Goal: Ask a question

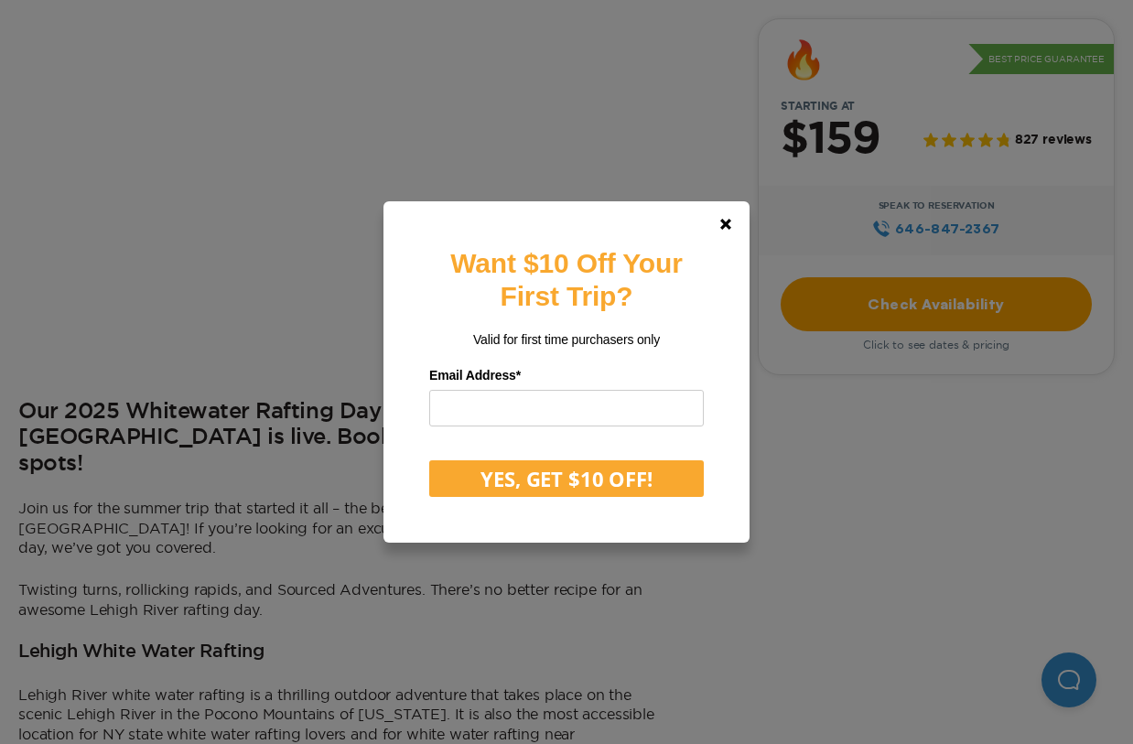
scroll to position [613, 0]
click at [725, 217] on link at bounding box center [725, 224] width 44 height 44
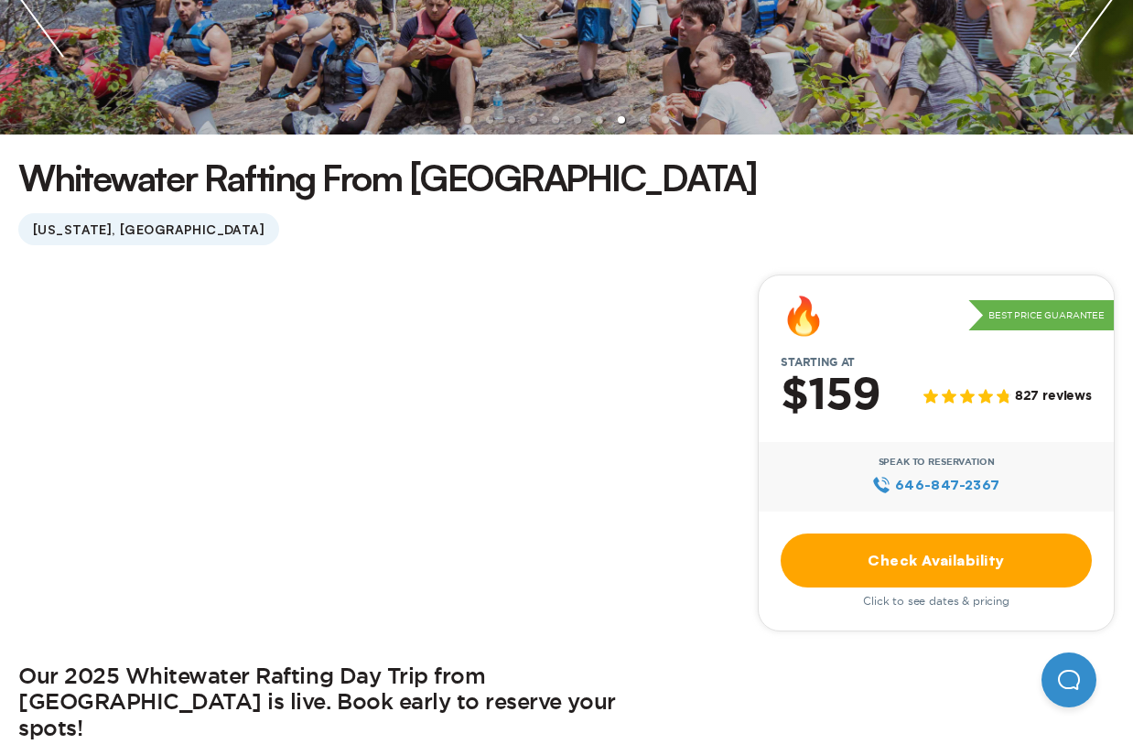
scroll to position [349, 0]
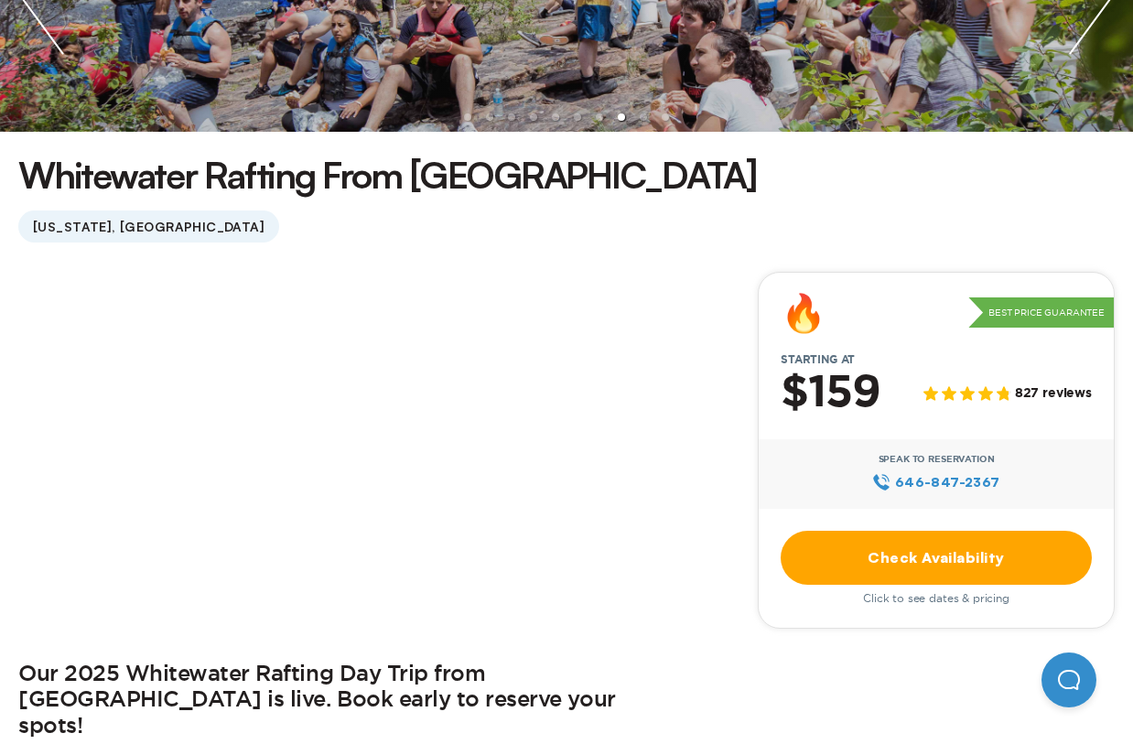
click at [859, 575] on link "Check Availability" at bounding box center [935, 558] width 311 height 54
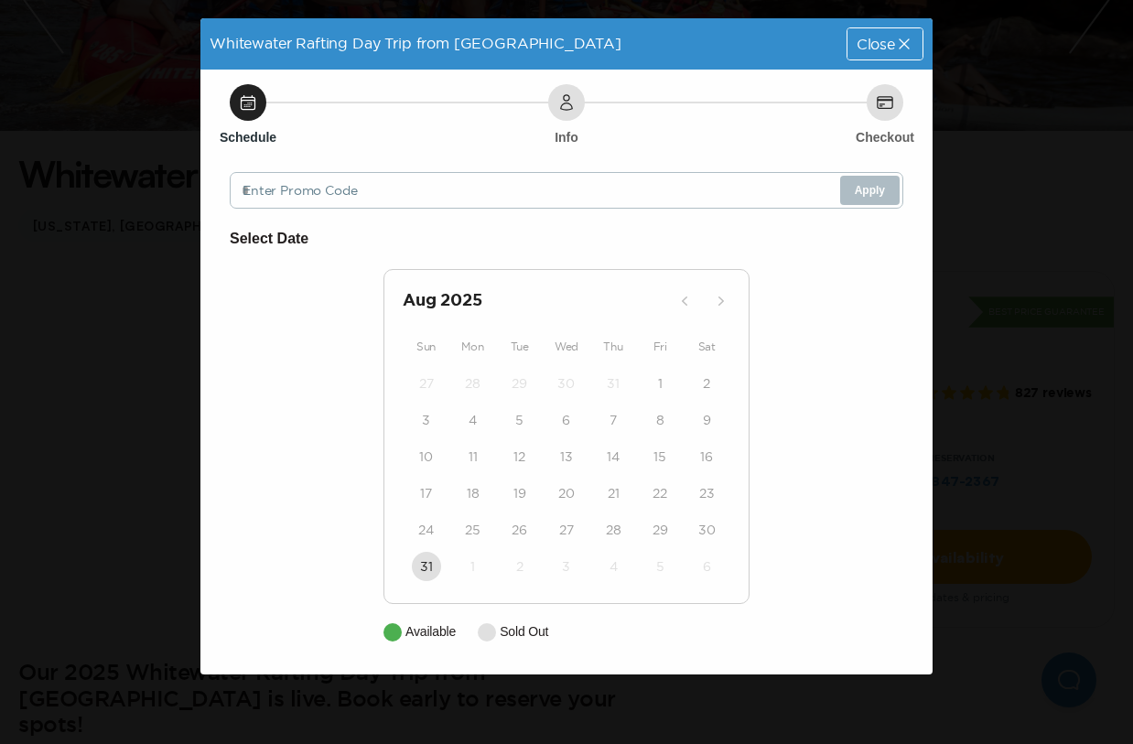
click at [852, 34] on div "Close" at bounding box center [884, 43] width 75 height 31
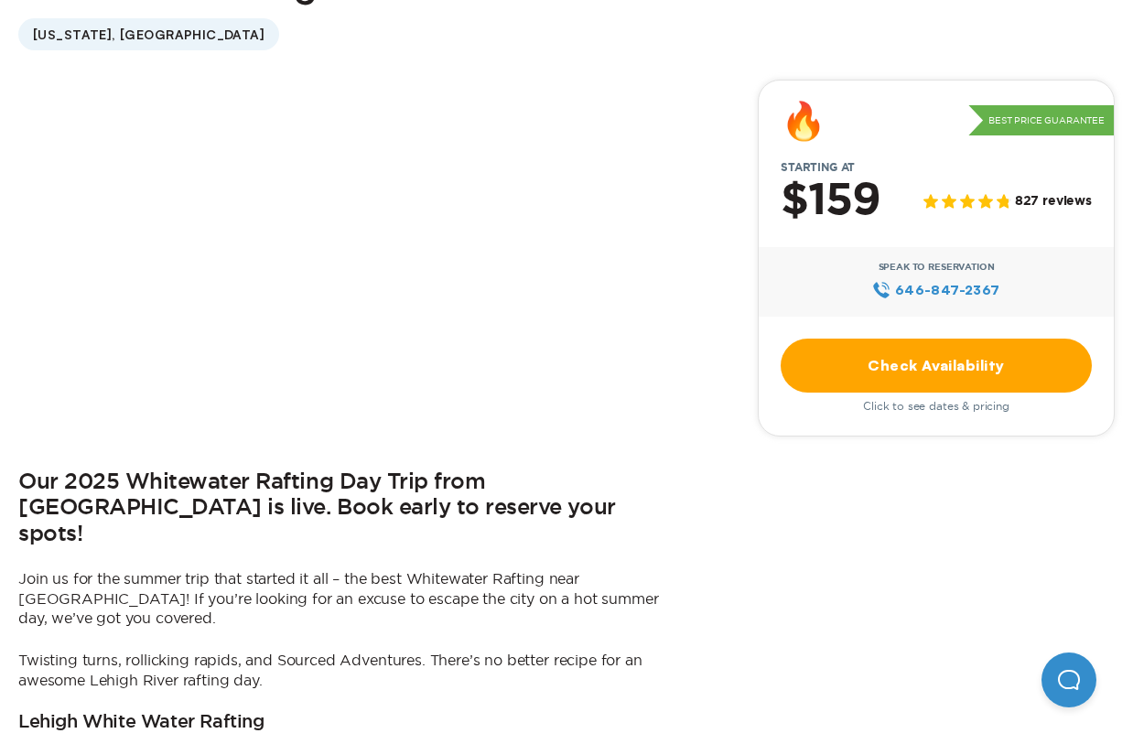
scroll to position [546, 0]
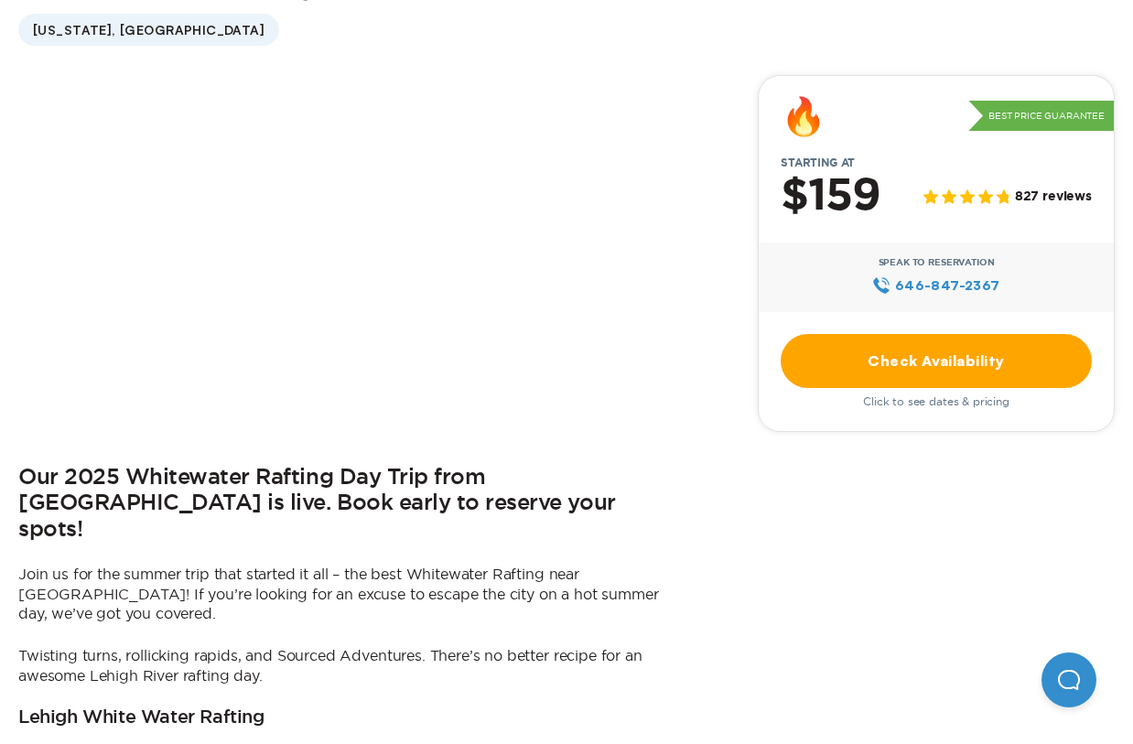
click at [907, 405] on span "Click to see dates & pricing" at bounding box center [936, 401] width 146 height 13
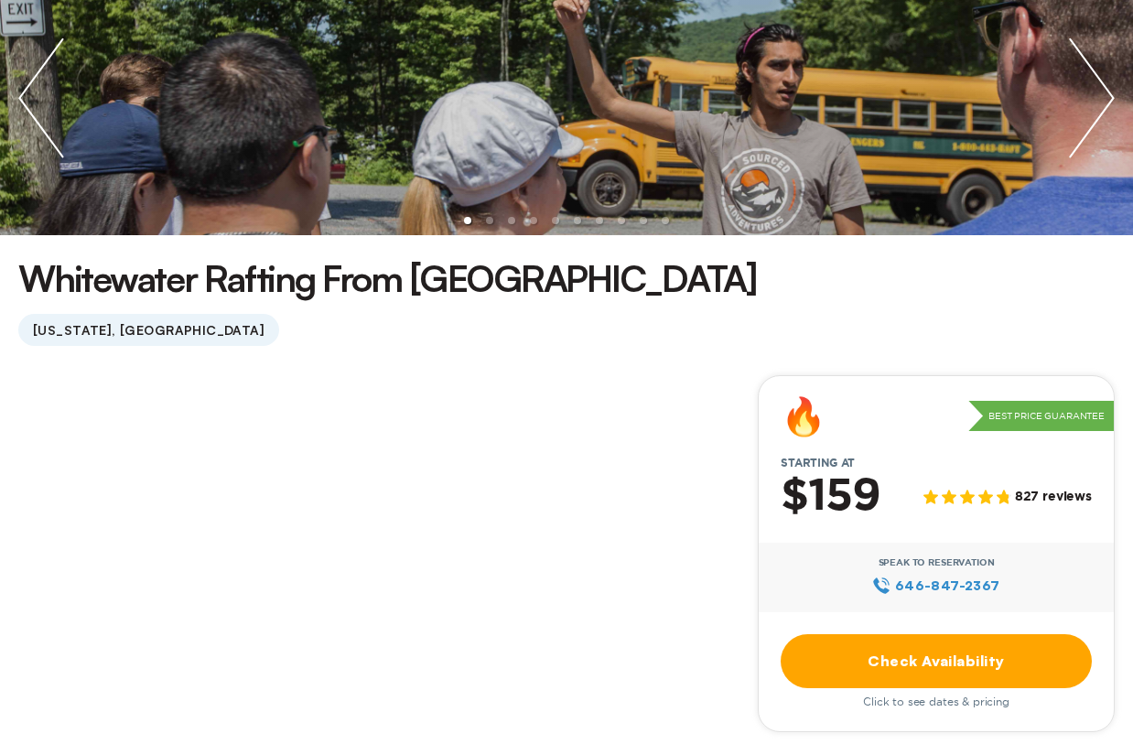
scroll to position [430, 0]
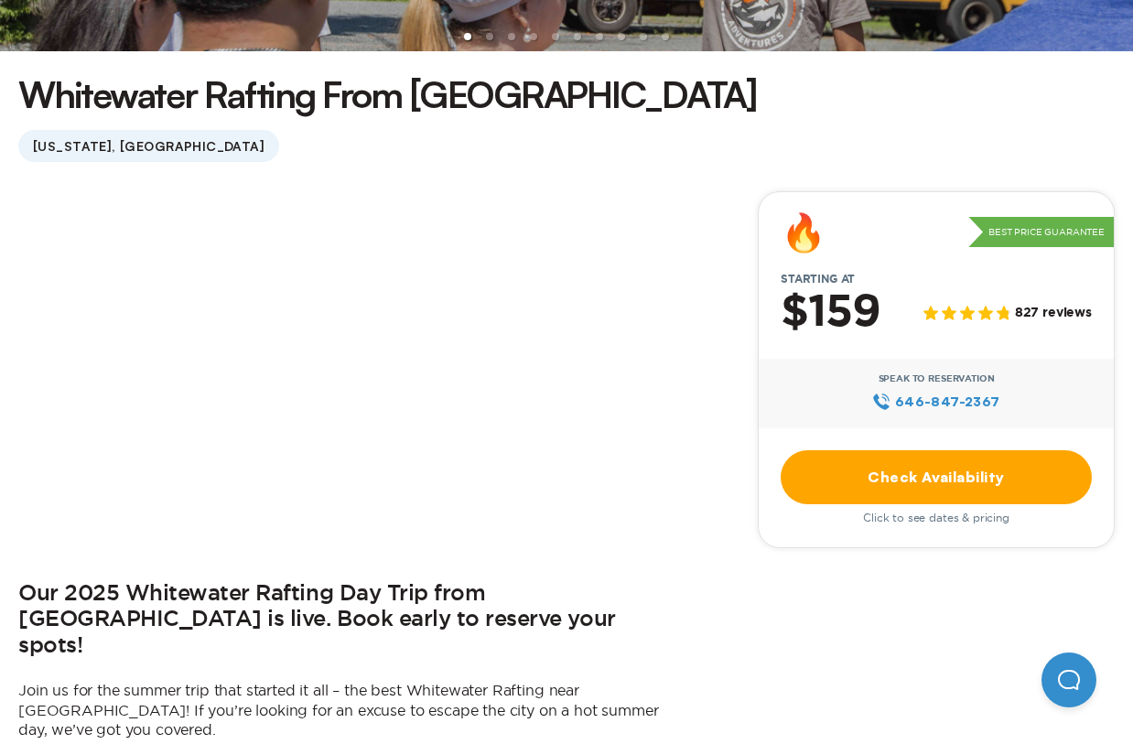
click at [857, 469] on link "Check Availability" at bounding box center [935, 477] width 311 height 54
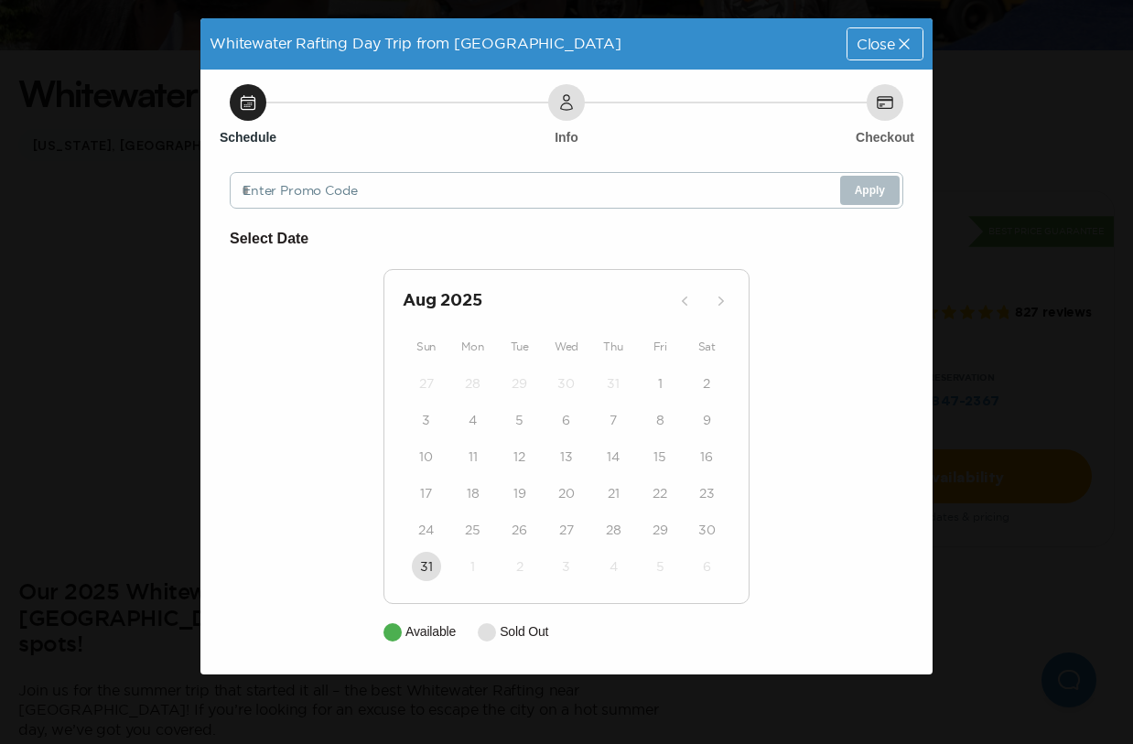
click at [878, 49] on span "Close" at bounding box center [875, 44] width 38 height 15
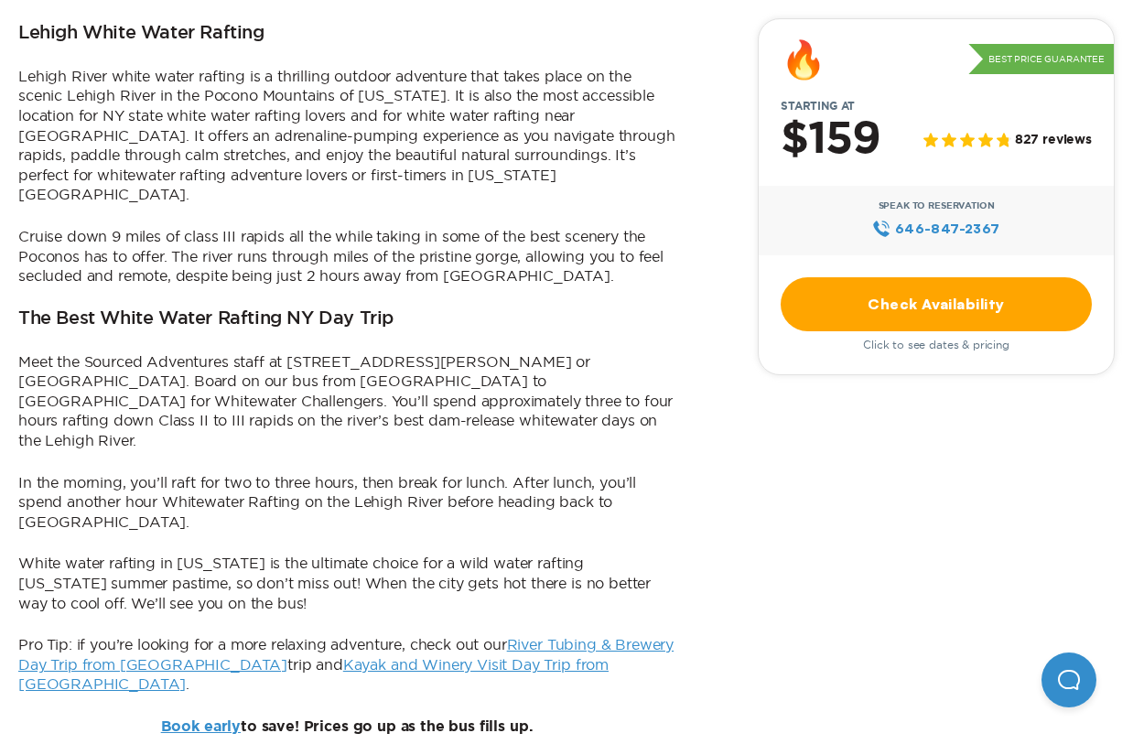
scroll to position [1239, 0]
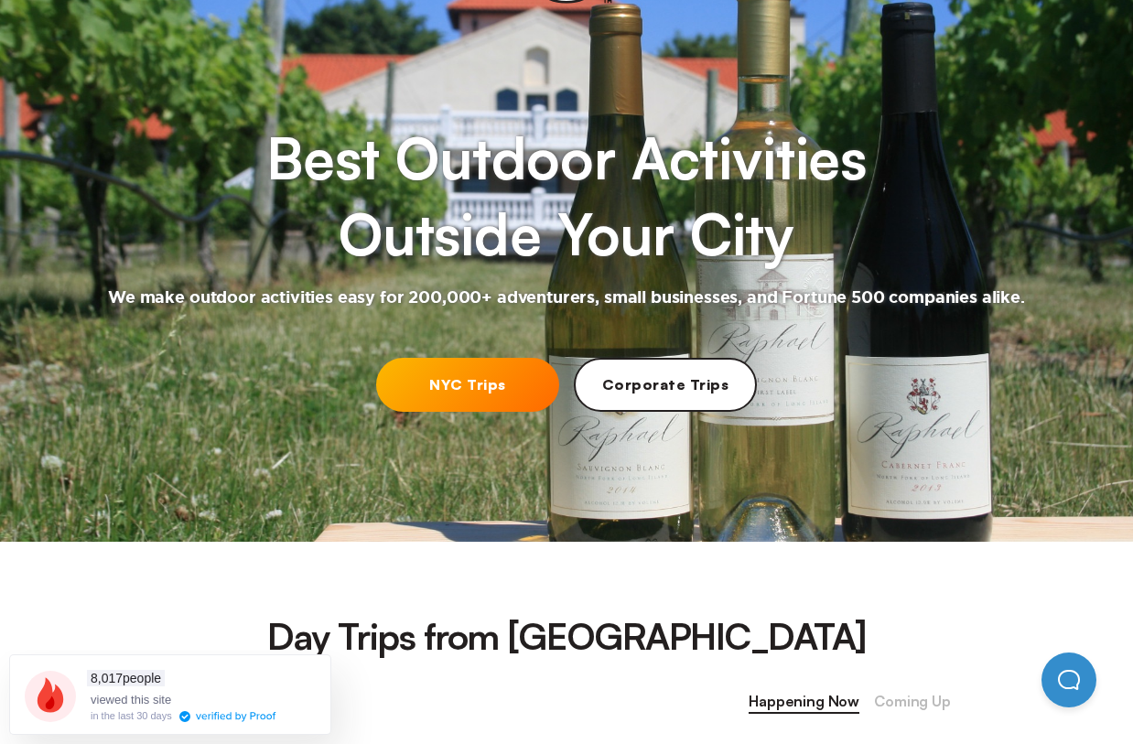
click at [432, 354] on div at bounding box center [566, 220] width 1133 height 641
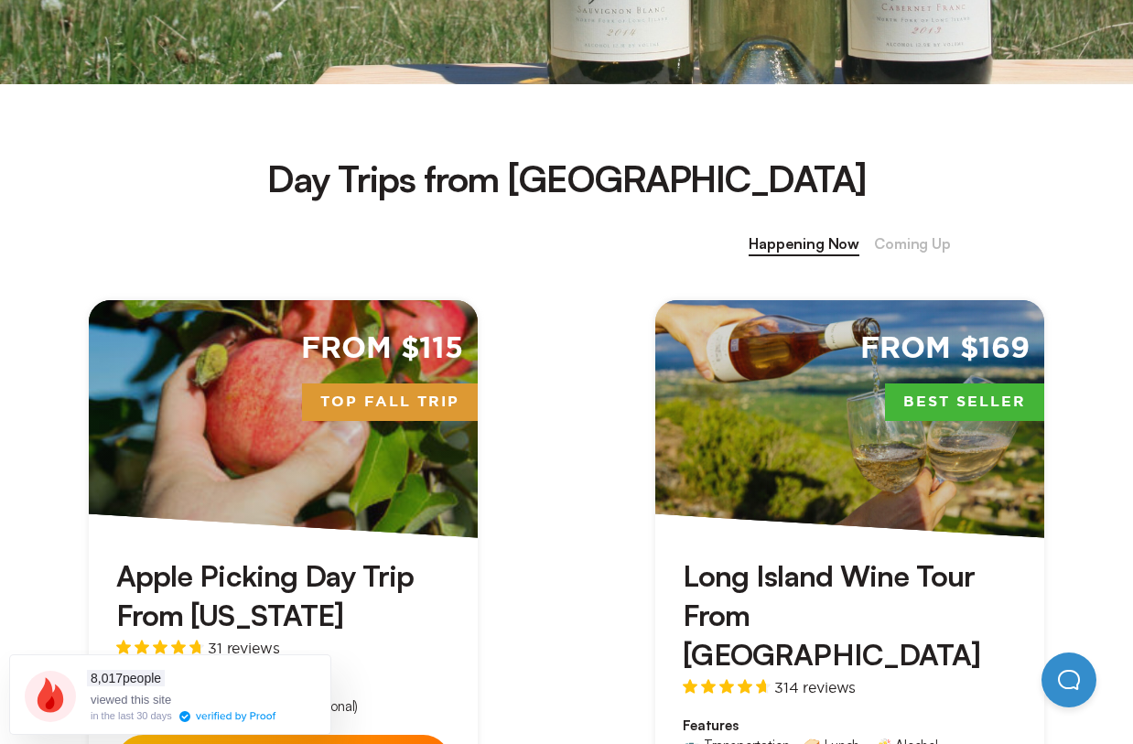
scroll to position [581, 0]
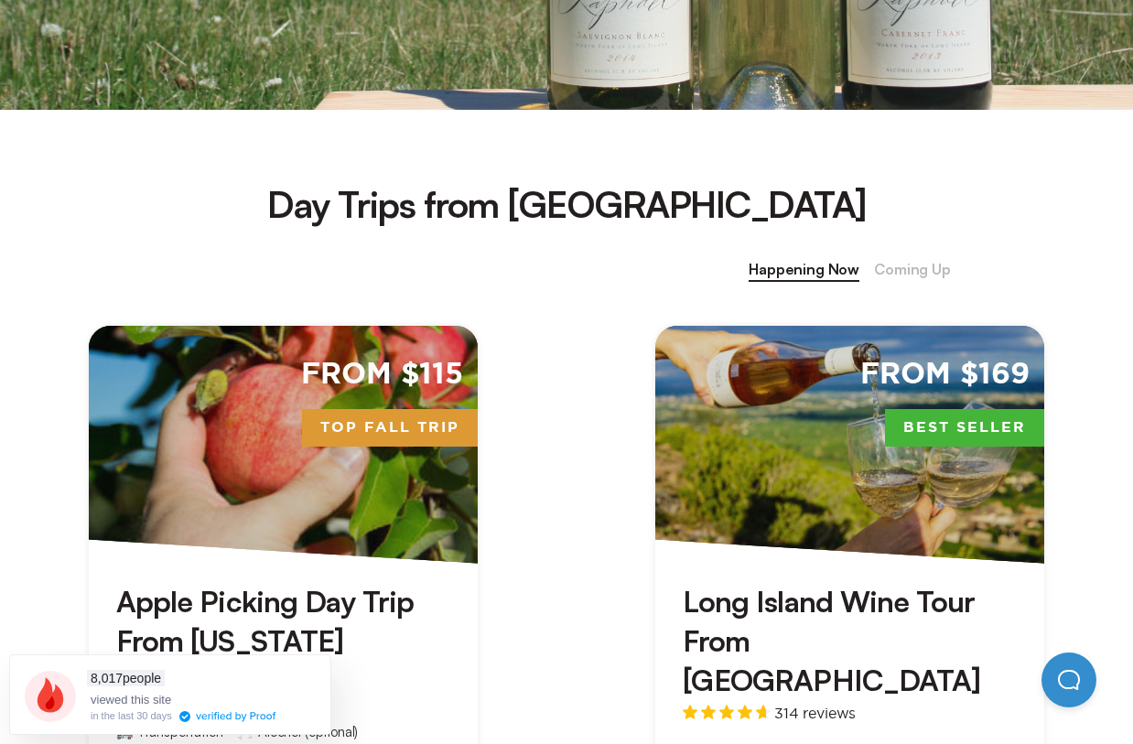
click at [884, 276] on span "Coming Up" at bounding box center [912, 270] width 77 height 24
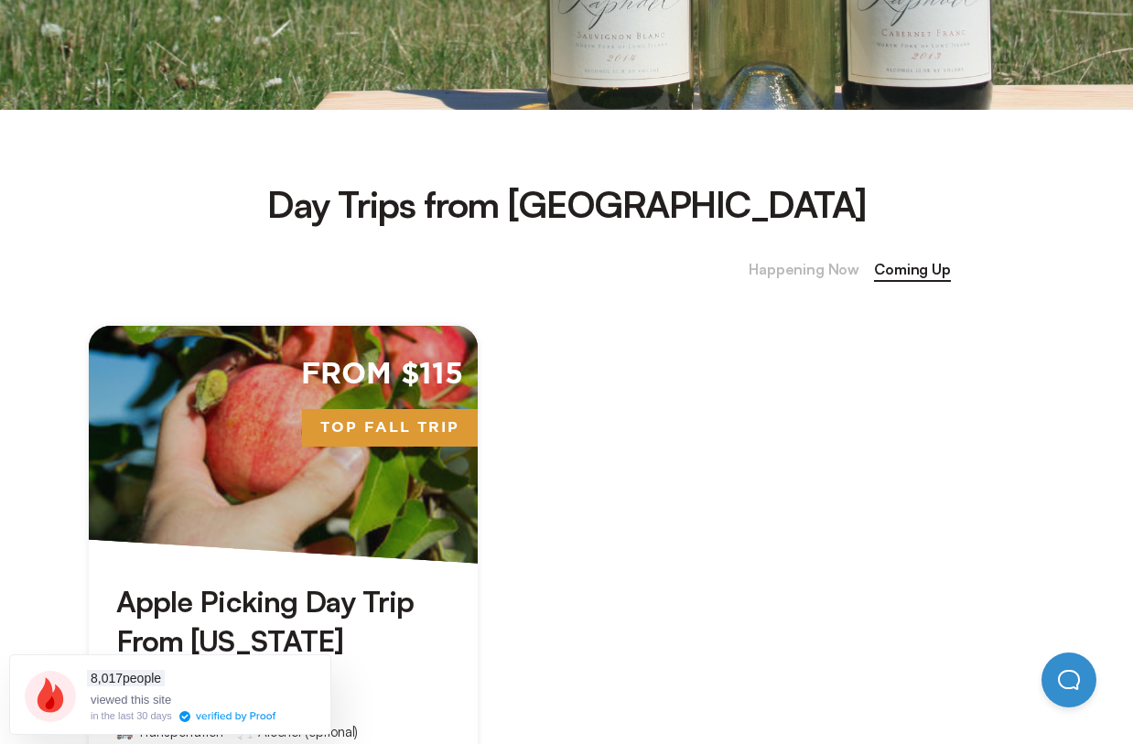
click at [827, 277] on span "Happening Now" at bounding box center [803, 270] width 111 height 24
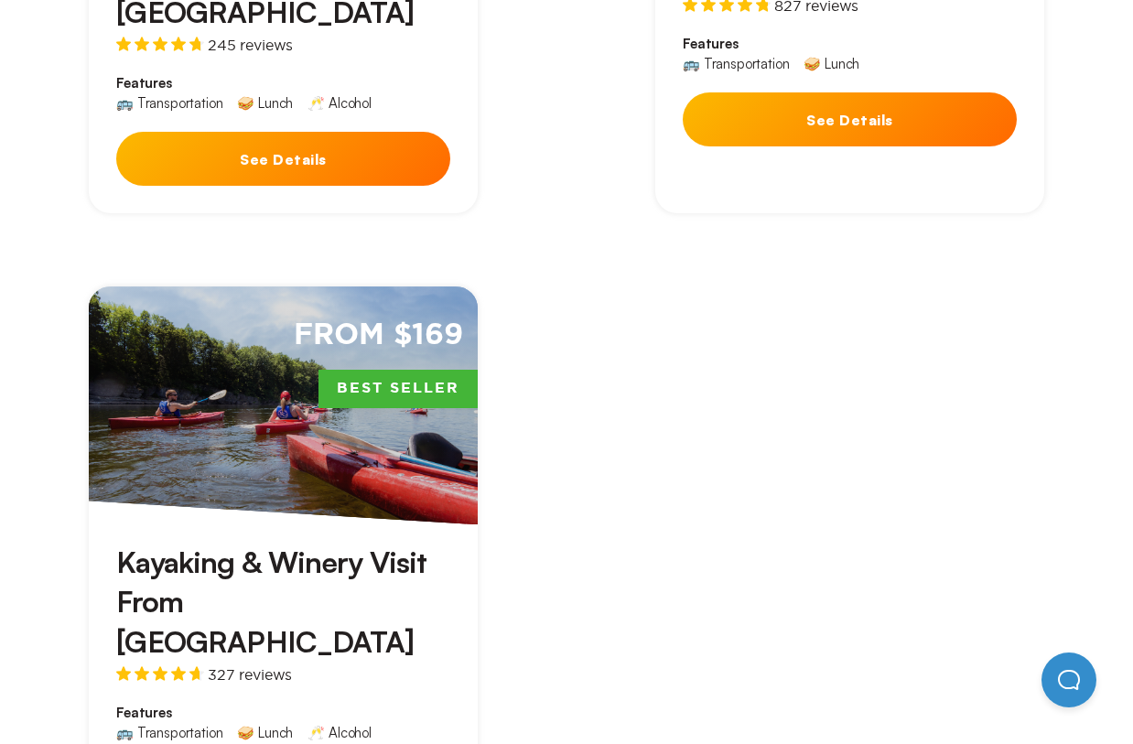
scroll to position [1882, 0]
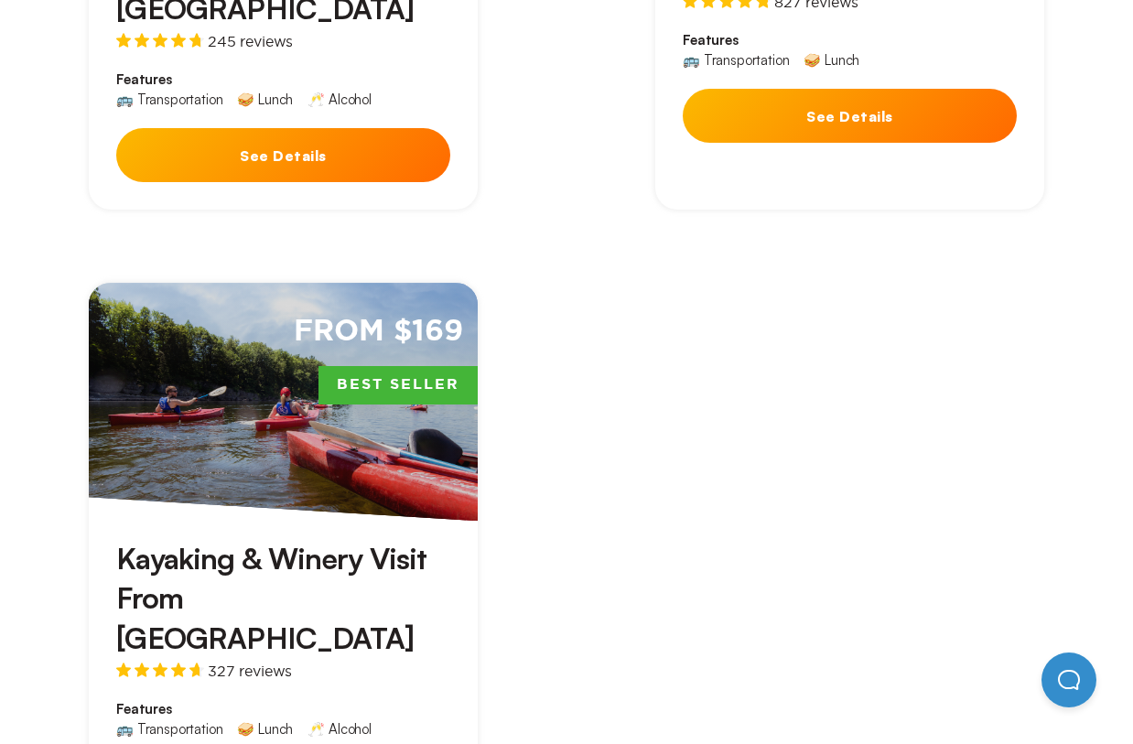
click at [408, 351] on div "From $169 Best Seller" at bounding box center [283, 402] width 389 height 238
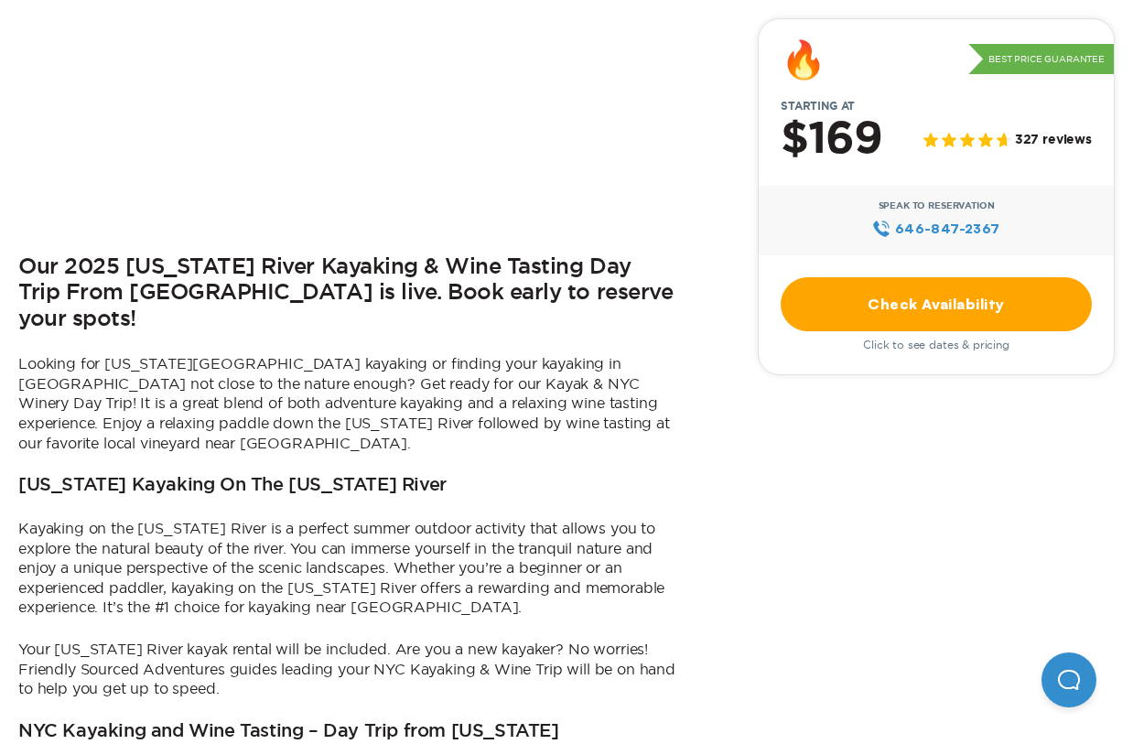
scroll to position [675, 0]
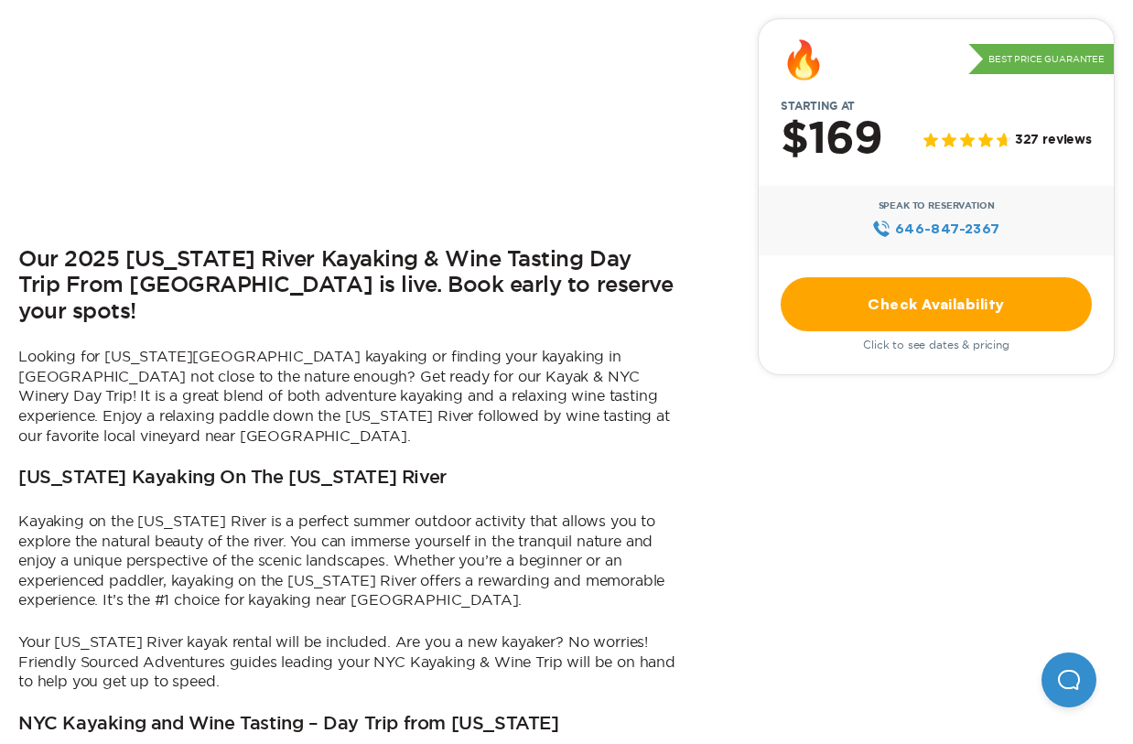
click at [865, 303] on link "Check Availability" at bounding box center [935, 304] width 311 height 54
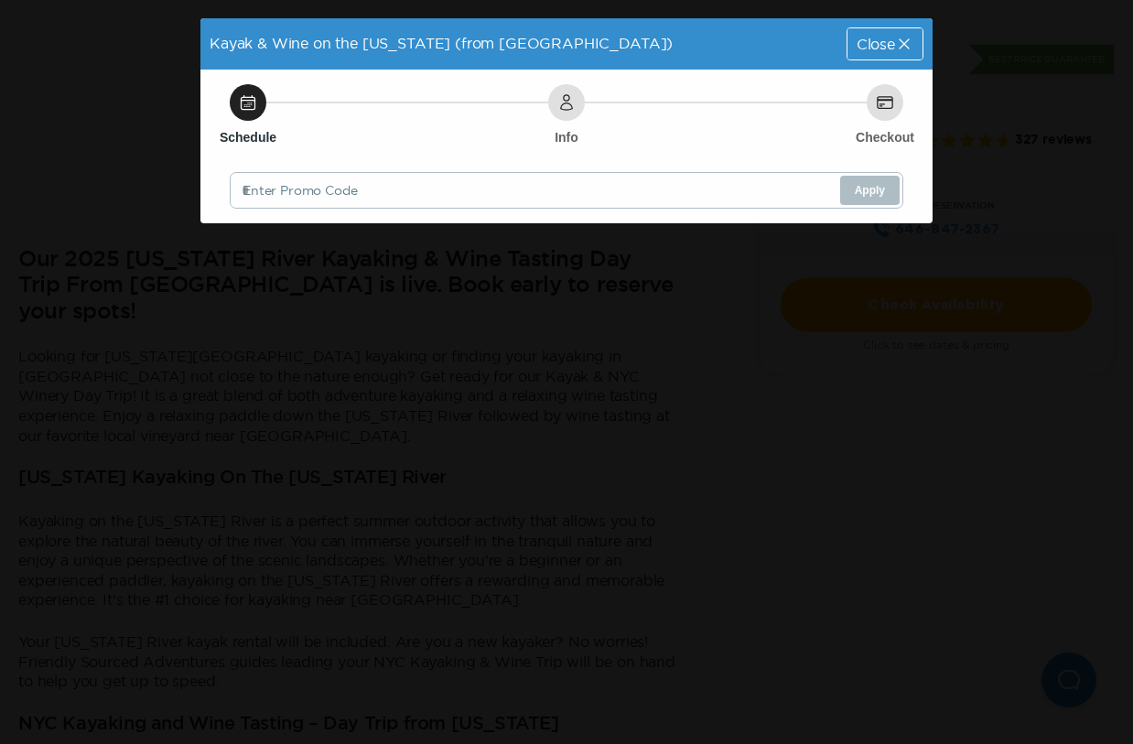
scroll to position [0, 0]
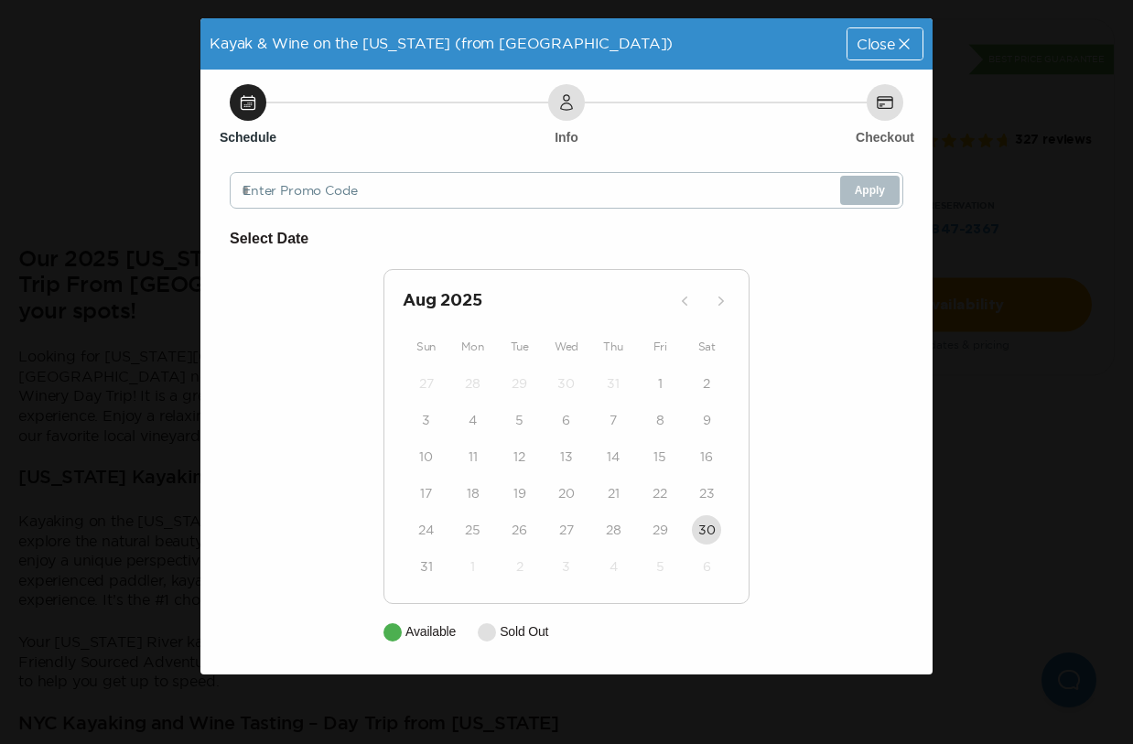
drag, startPoint x: 758, startPoint y: 271, endPoint x: 1004, endPoint y: 281, distance: 245.4
click at [758, 271] on div "Select Date [DATE] Sun Mon Tue Wed Thu Fri Sat 27 28 29 30 31 1 2 3 4 5 6 7 8 9…" at bounding box center [566, 434] width 673 height 414
click at [1012, 282] on div "Kayak & Wine on the [US_STATE] (from [GEOGRAPHIC_DATA]) Close Schedule Info Che…" at bounding box center [566, 372] width 1133 height 744
click at [859, 32] on div "Close" at bounding box center [884, 43] width 75 height 31
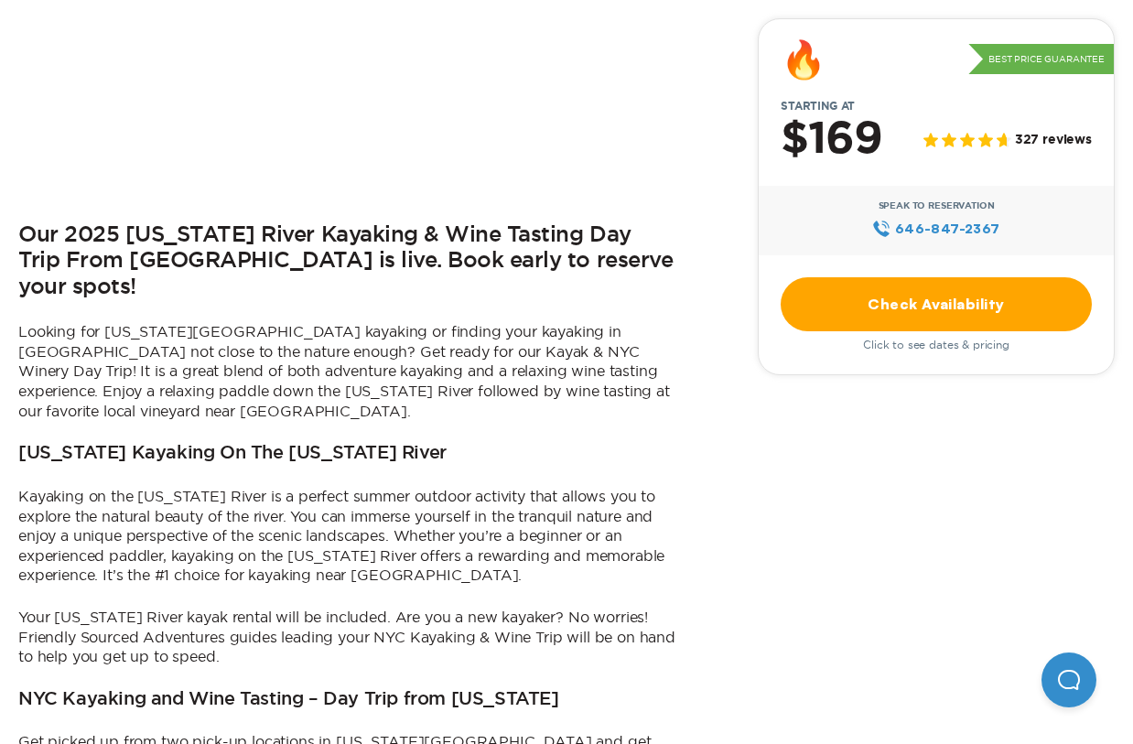
scroll to position [702, 0]
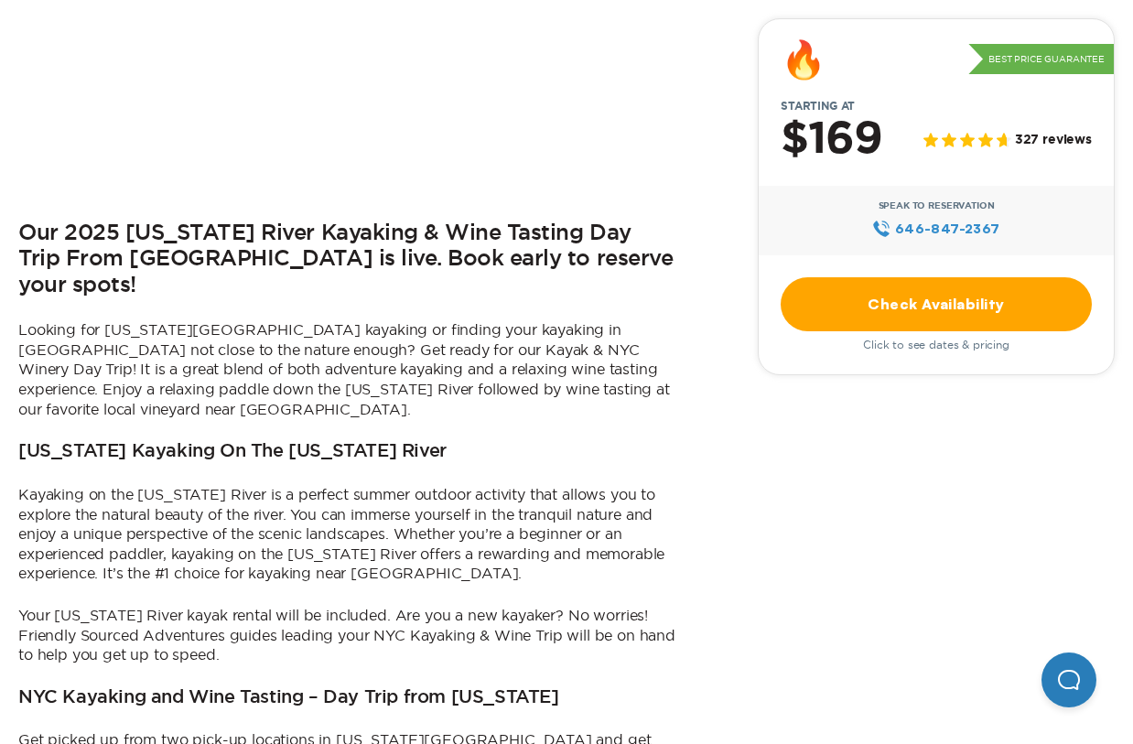
click at [1064, 691] on button "Open Beacon popover" at bounding box center [1068, 679] width 55 height 55
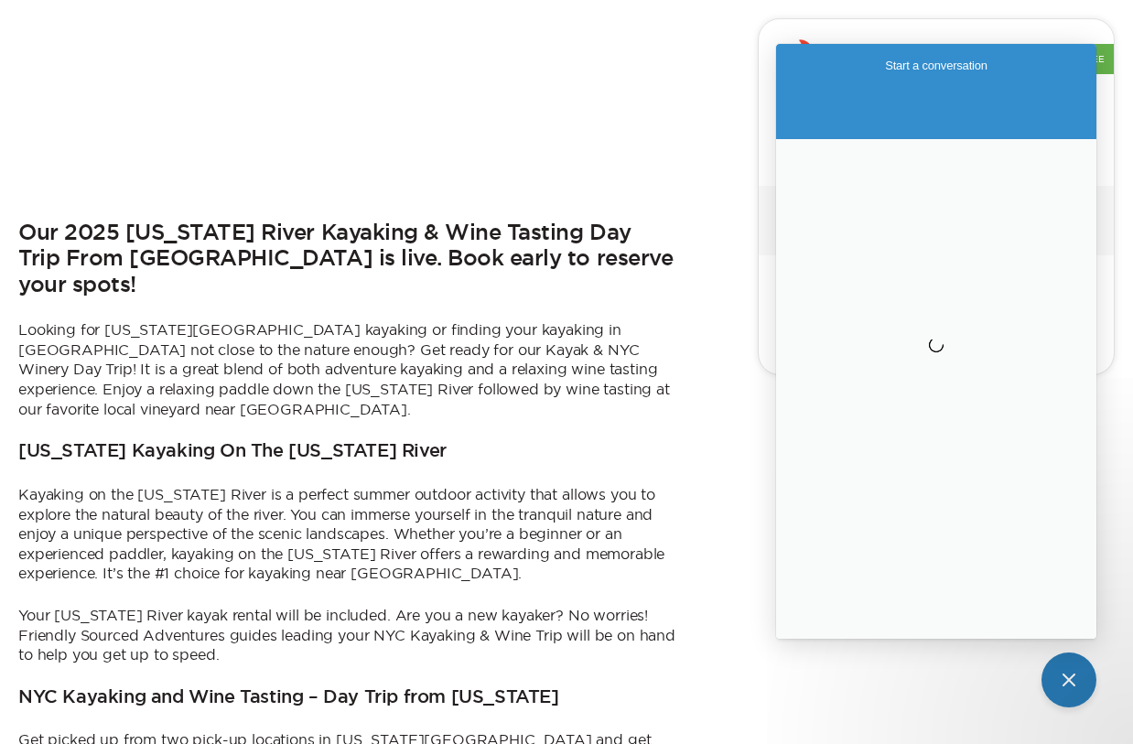
scroll to position [0, 0]
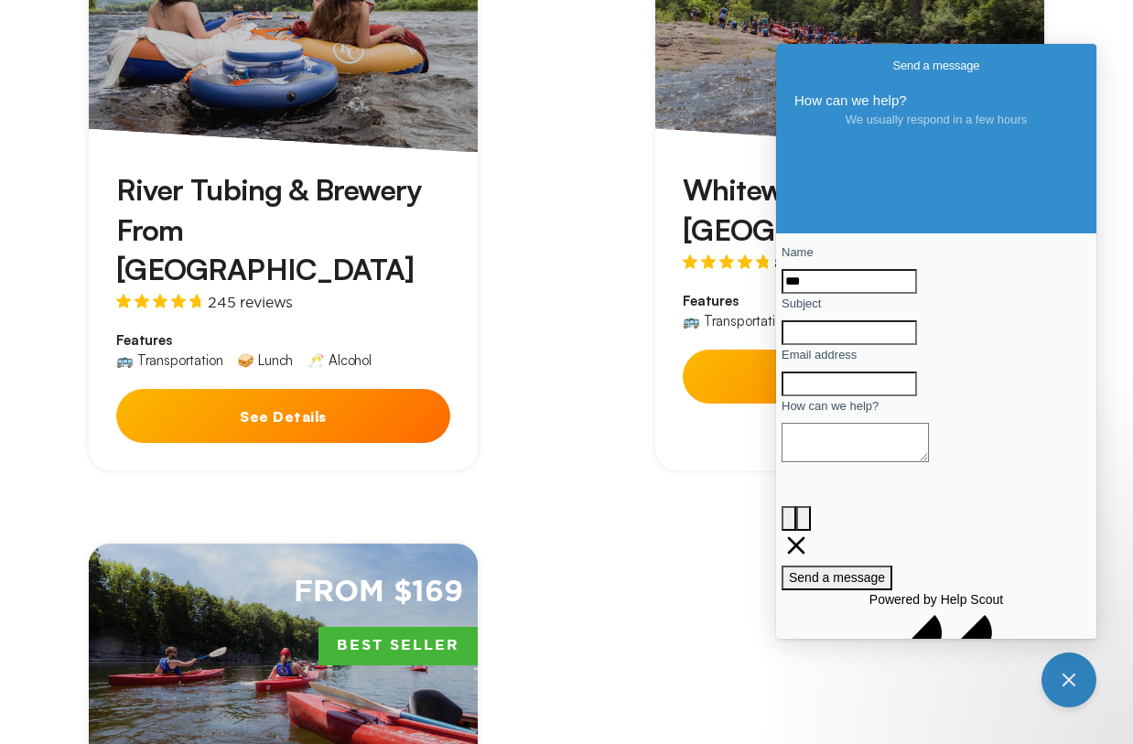
scroll to position [1622, 0]
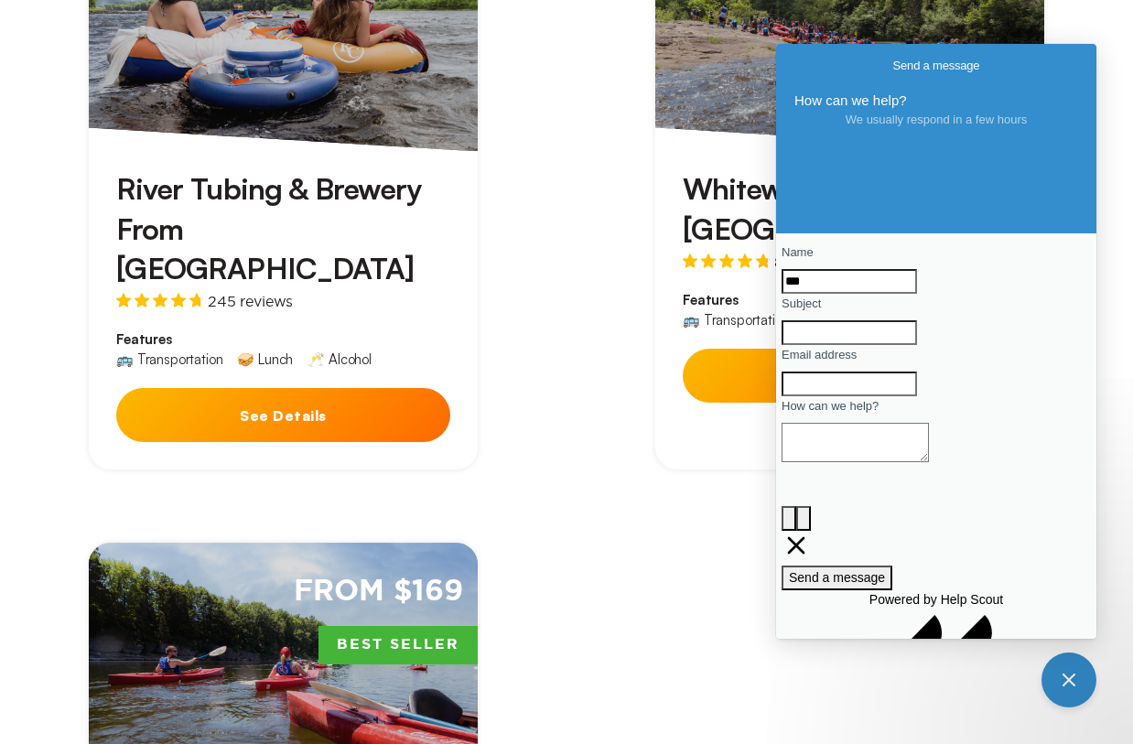
type input "***"
type input "**********"
type input "*"
type input "**********"
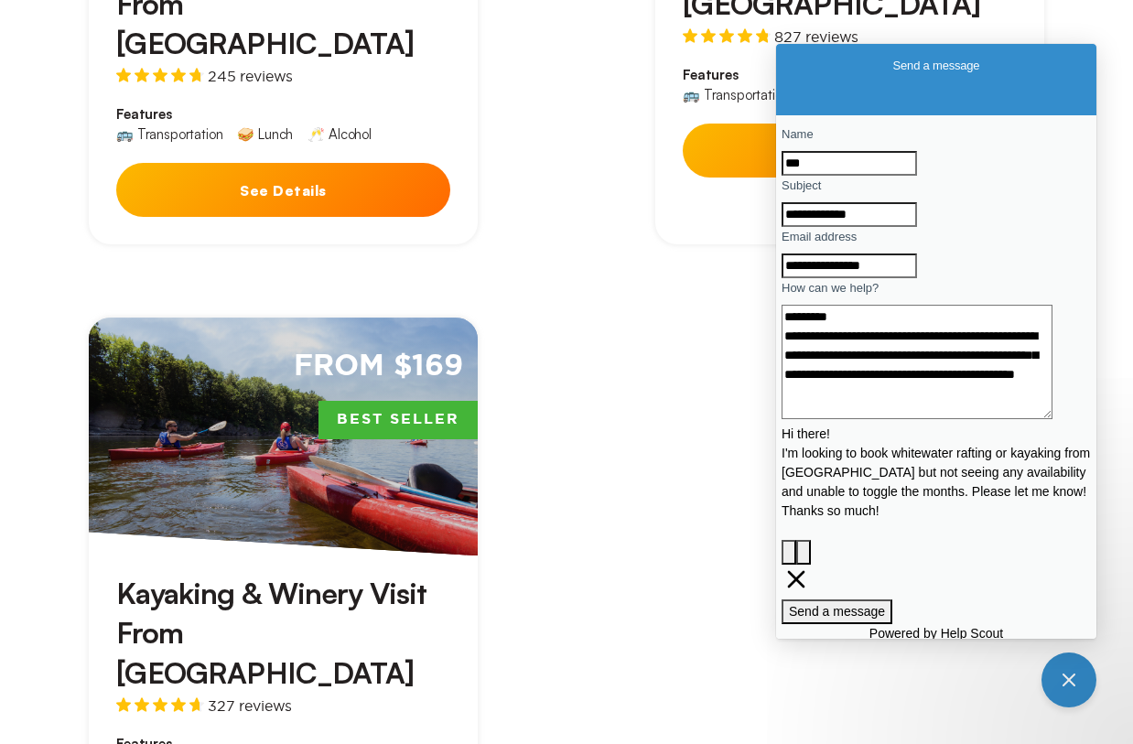
scroll to position [124, 0]
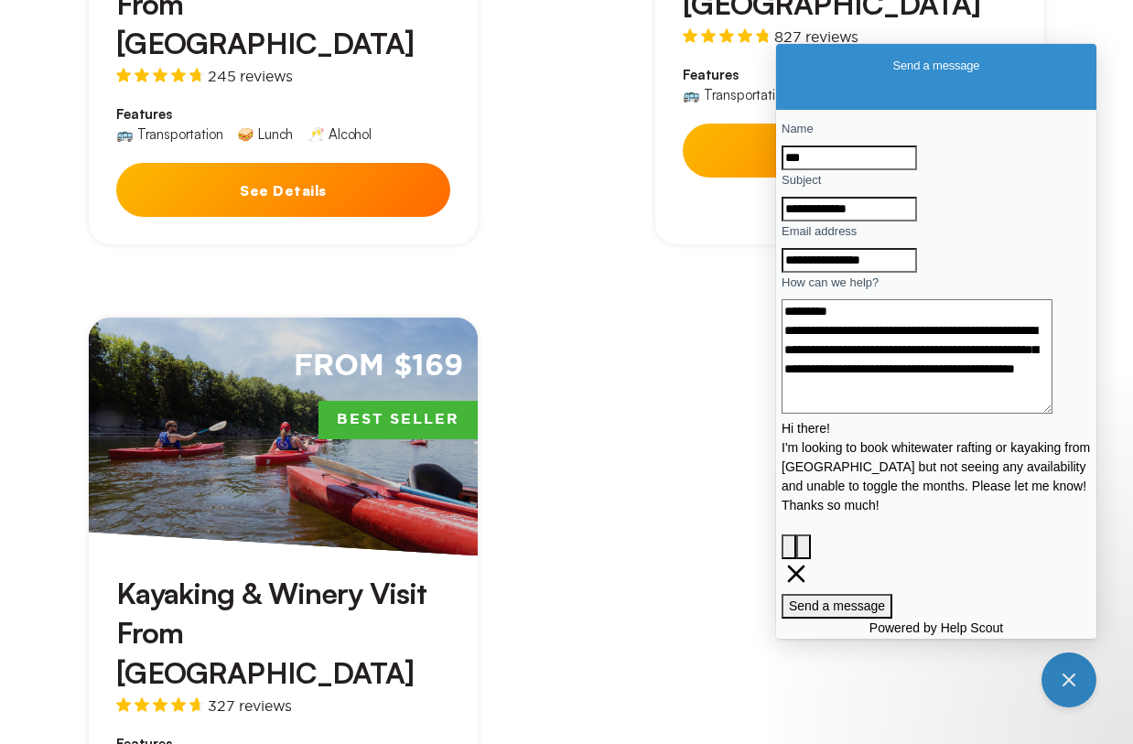
type textarea "**********"
click at [885, 598] on span "Send a message" at bounding box center [837, 605] width 96 height 15
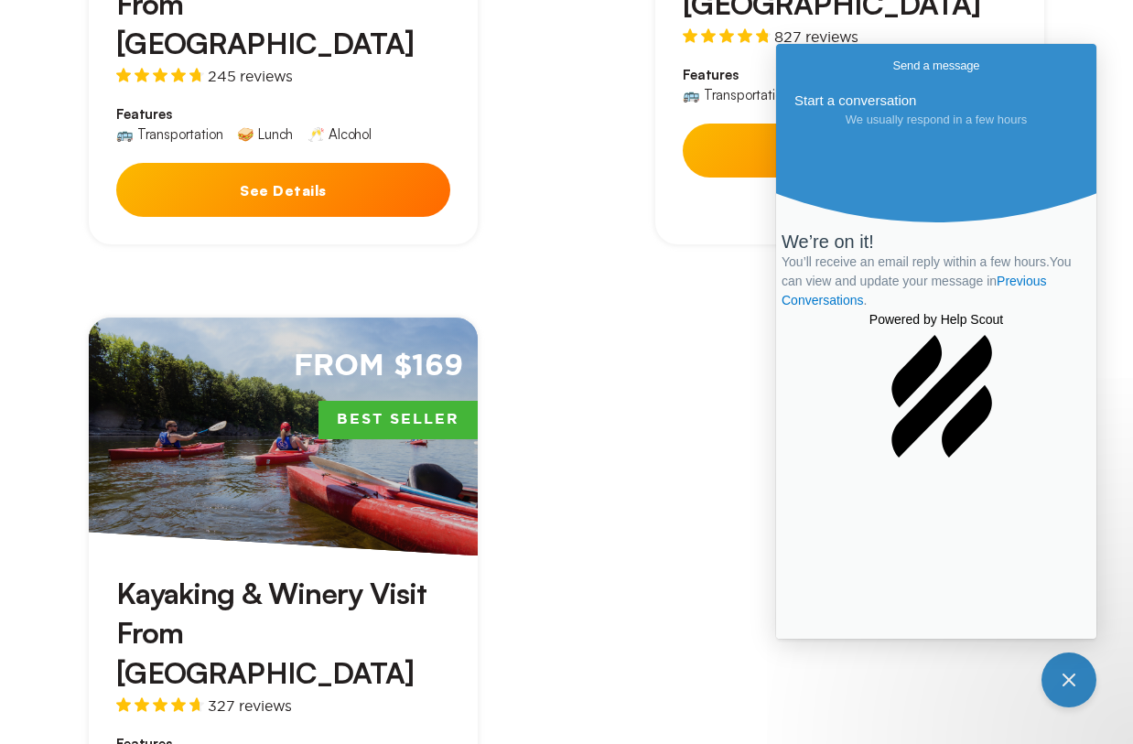
scroll to position [0, 0]
click at [893, 72] on span "Go back" at bounding box center [893, 66] width 0 height 15
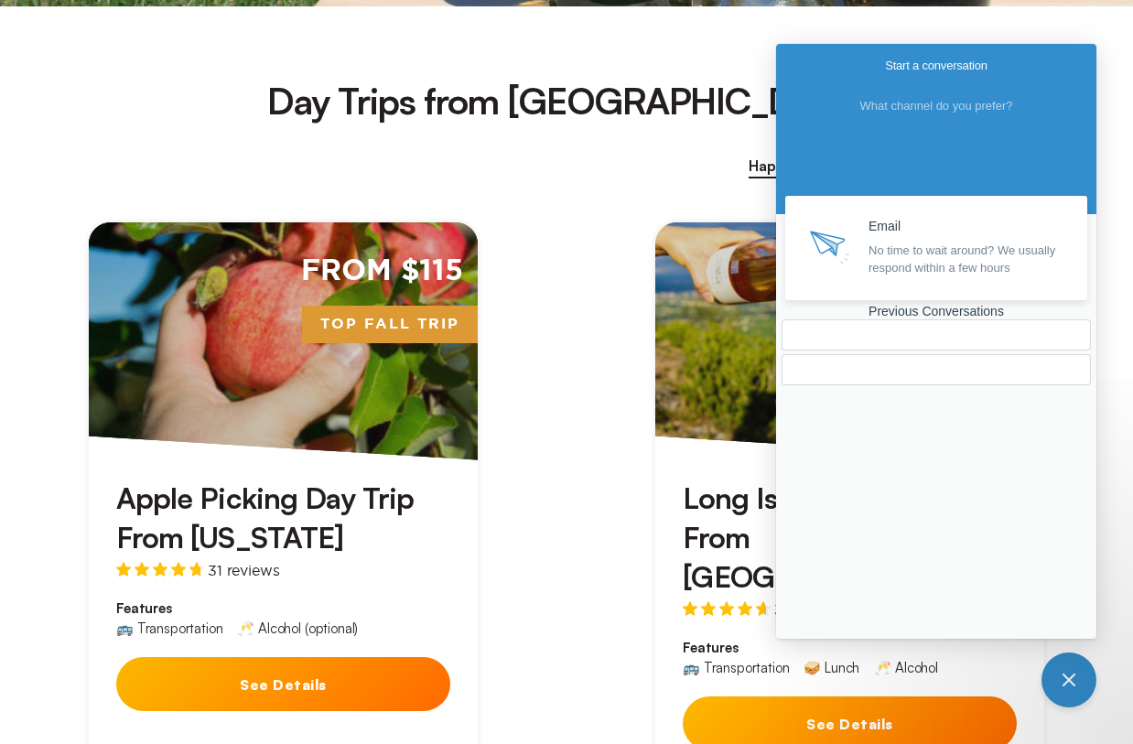
scroll to position [752, 0]
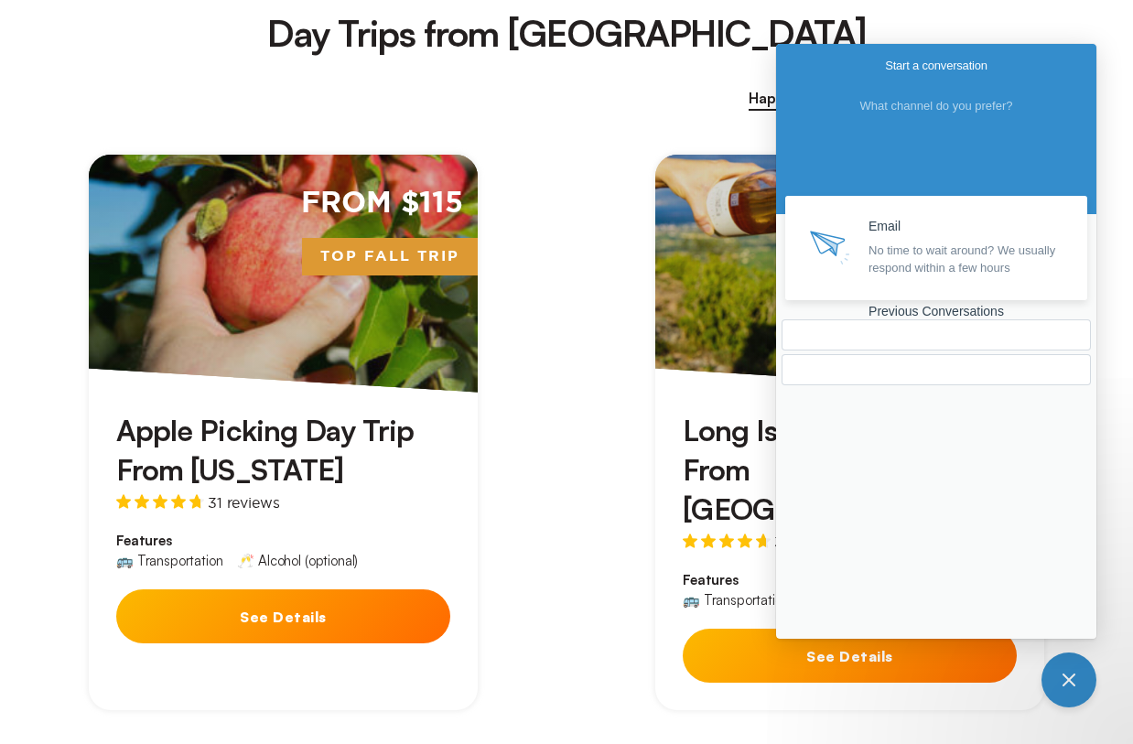
click at [233, 457] on h3 "Apple Picking Day Trip From [US_STATE]" at bounding box center [283, 450] width 334 height 79
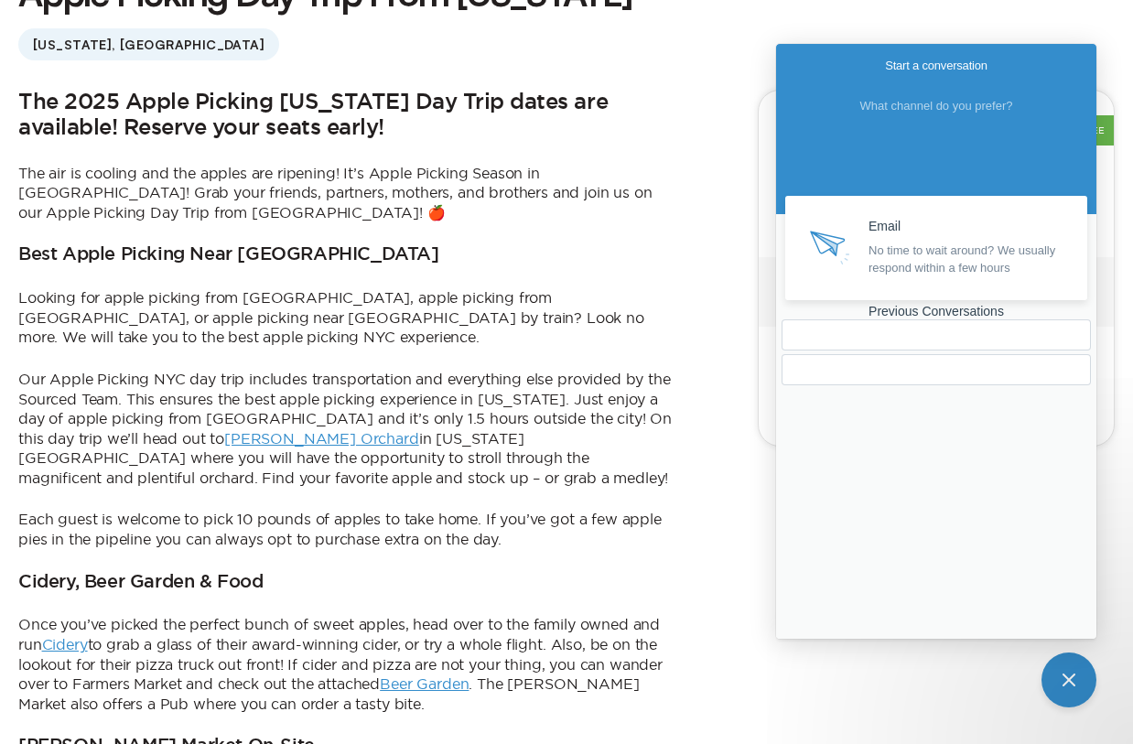
scroll to position [533, 0]
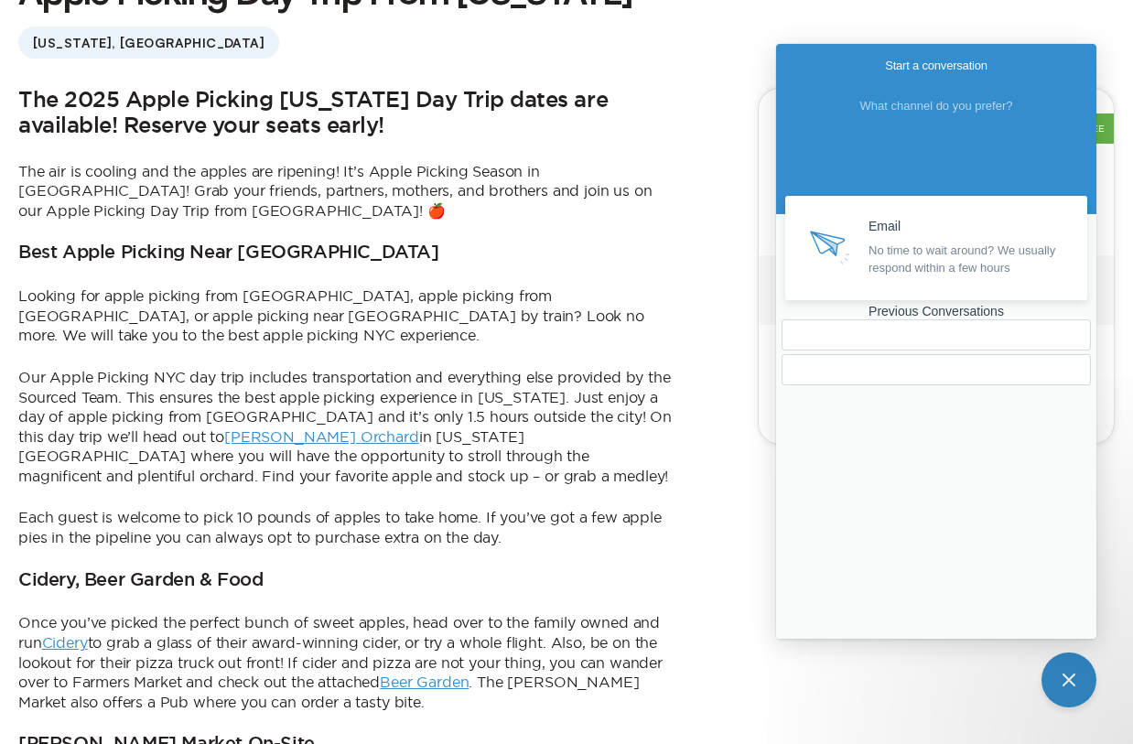
click at [1037, 64] on div "Start a conversation" at bounding box center [936, 66] width 320 height 44
click at [519, 268] on div "The 2025 Apple Picking [US_STATE] Day Trip dates are available! Reserve your se…" at bounding box center [346, 609] width 657 height 1042
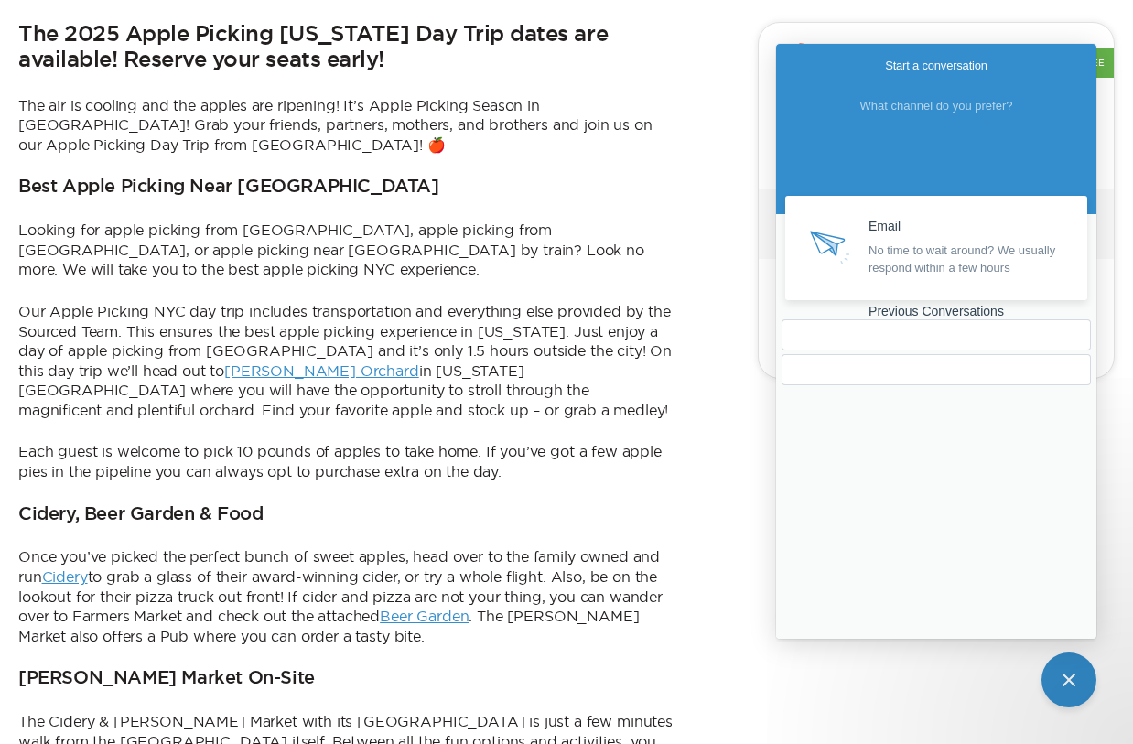
scroll to position [604, 0]
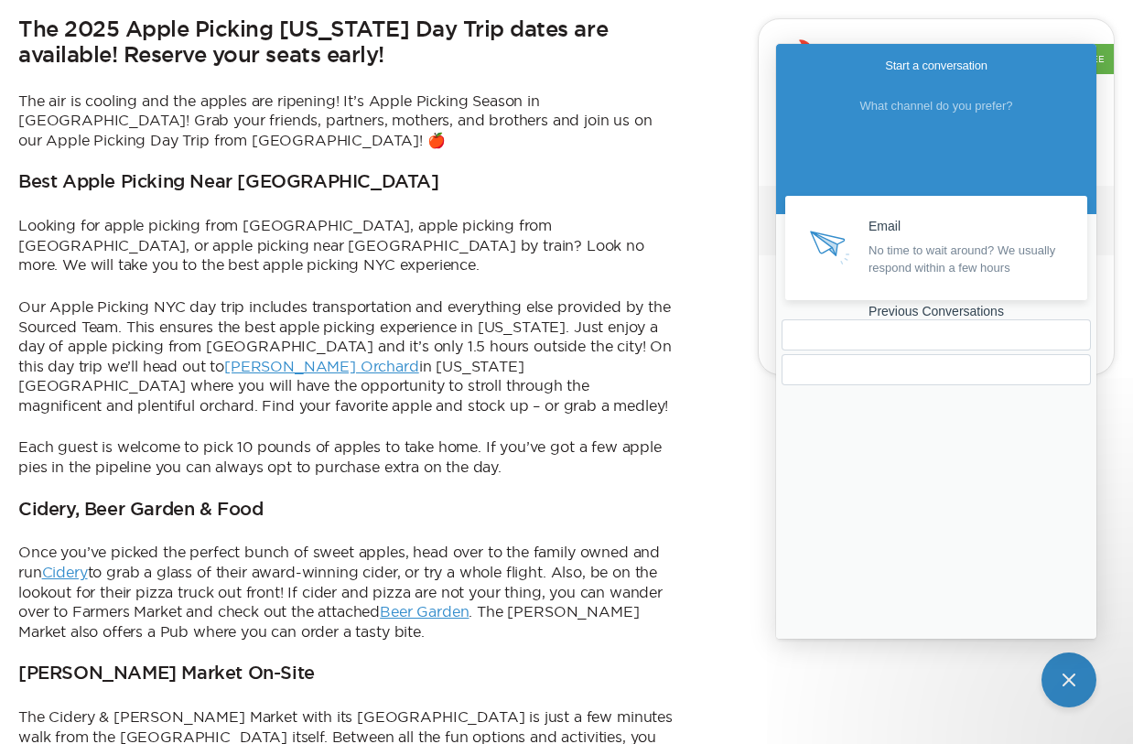
click at [224, 358] on link "[PERSON_NAME] Orchard" at bounding box center [321, 366] width 195 height 16
click at [456, 553] on p "Once you’ve picked the perfect bunch of sweet apples, head over to the family o…" at bounding box center [346, 591] width 657 height 99
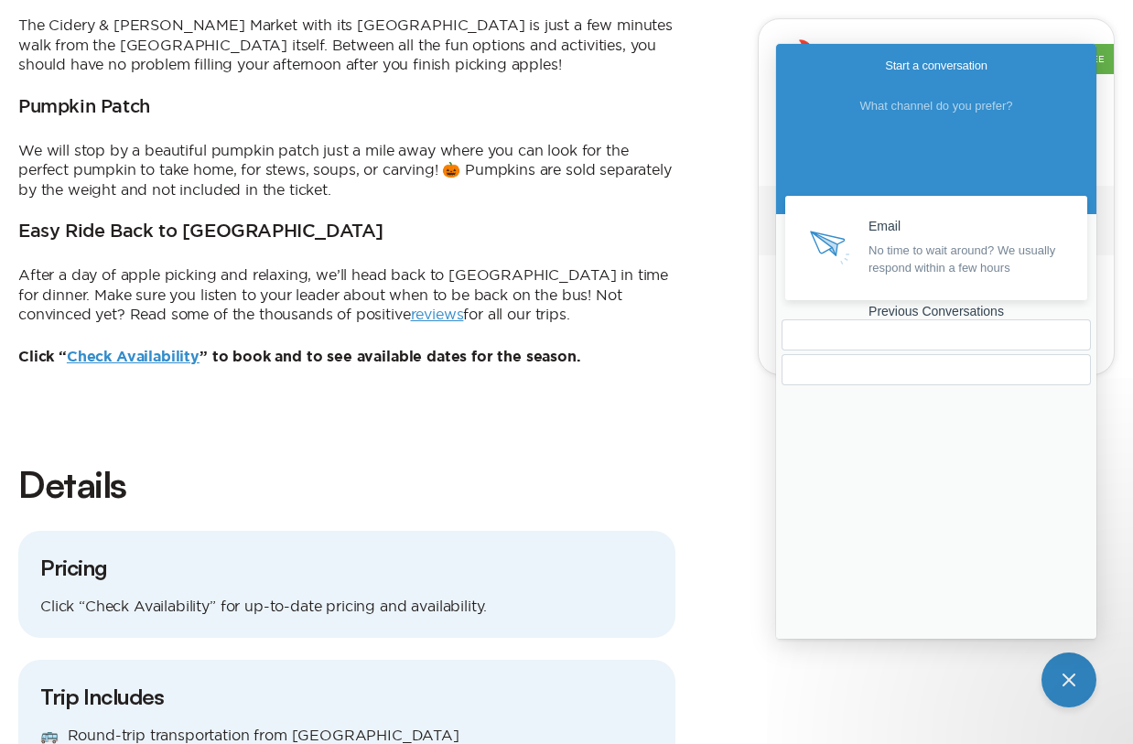
scroll to position [1298, 0]
